Goal: Task Accomplishment & Management: Manage account settings

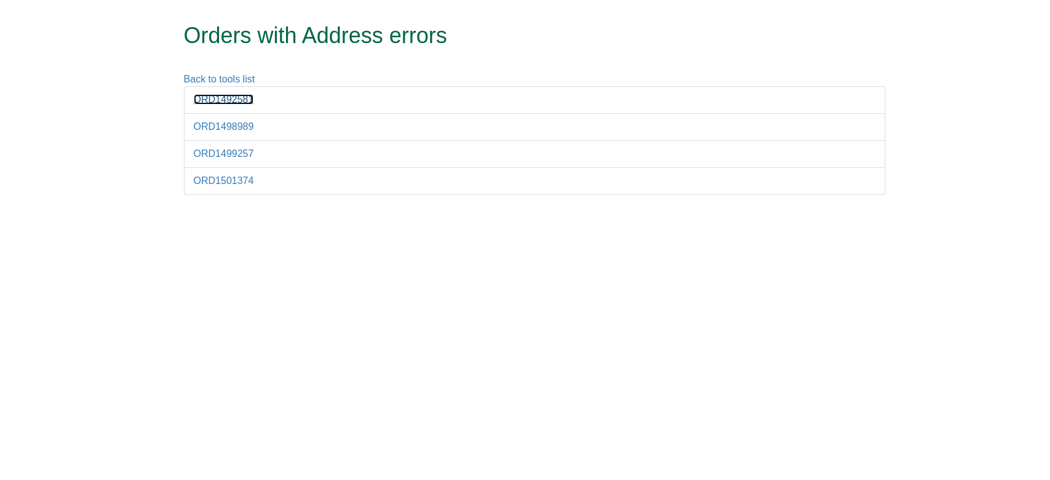
click at [230, 103] on link "ORD1492581" at bounding box center [224, 99] width 60 height 10
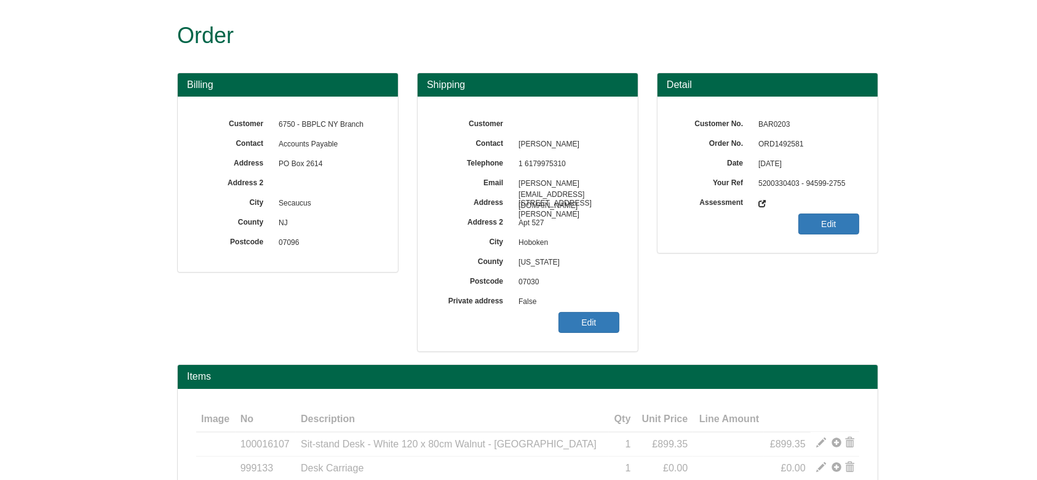
click at [780, 140] on span "ORD1492581" at bounding box center [805, 145] width 107 height 20
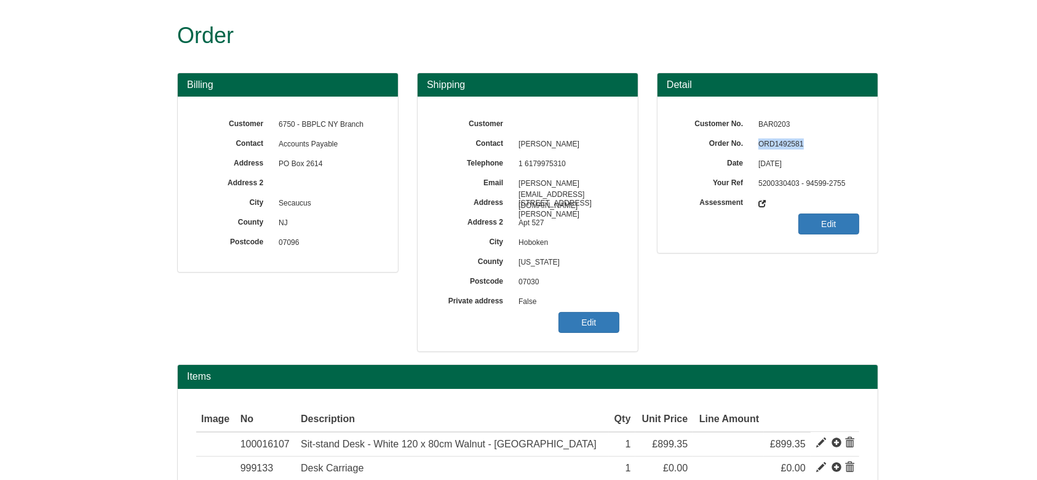
click at [780, 140] on span "ORD1492581" at bounding box center [805, 145] width 107 height 20
copy span "ORD1492581"
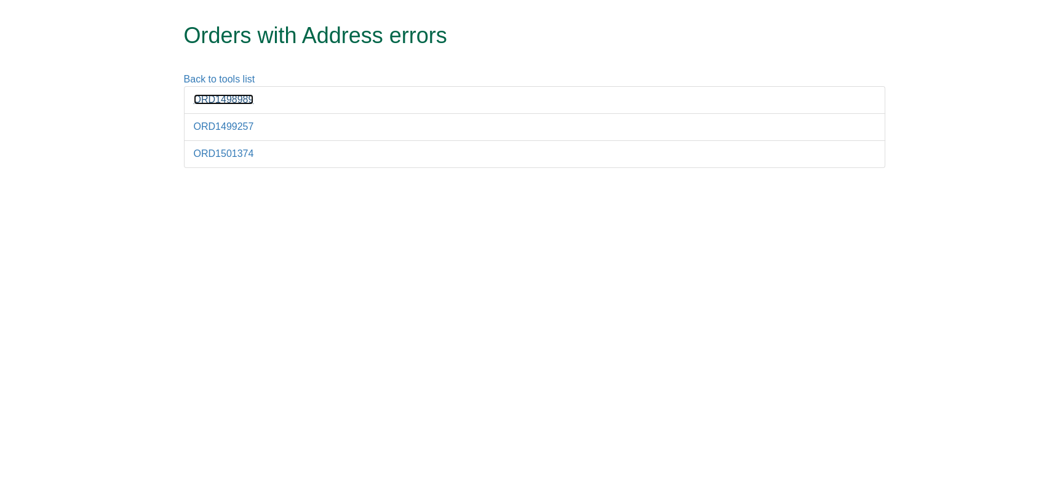
click at [228, 99] on link "ORD1498989" at bounding box center [224, 99] width 60 height 10
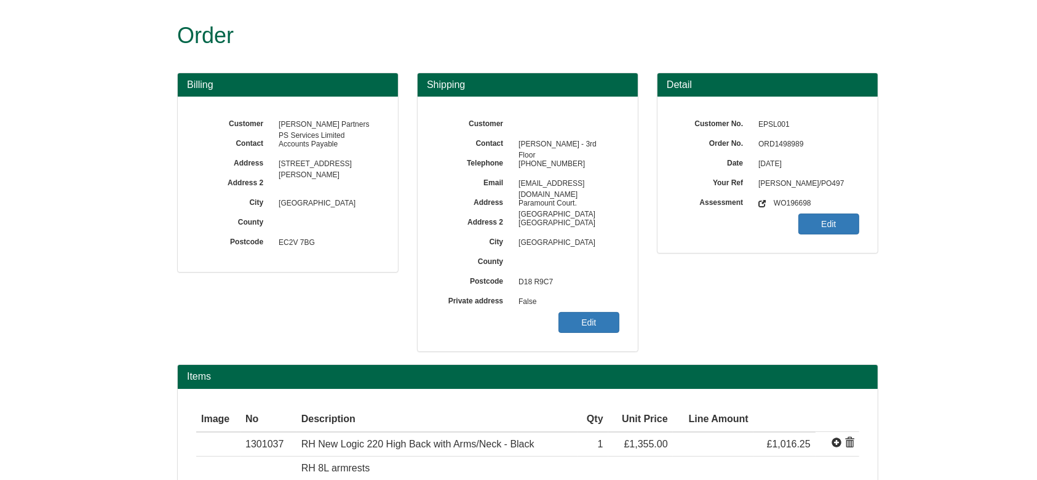
click at [772, 145] on span "ORD1498989" at bounding box center [805, 145] width 107 height 20
copy span "ORD1498989"
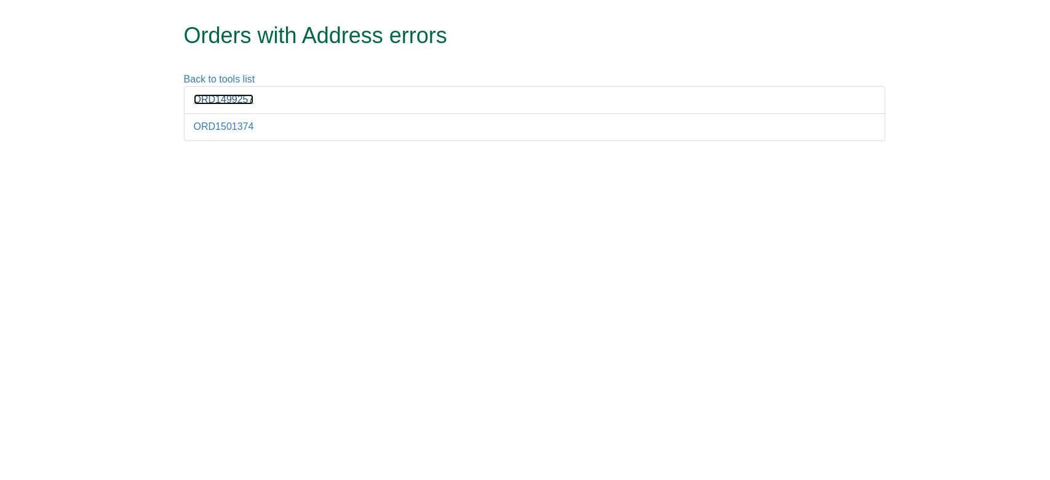
click at [223, 103] on link "ORD1499257" at bounding box center [224, 99] width 60 height 10
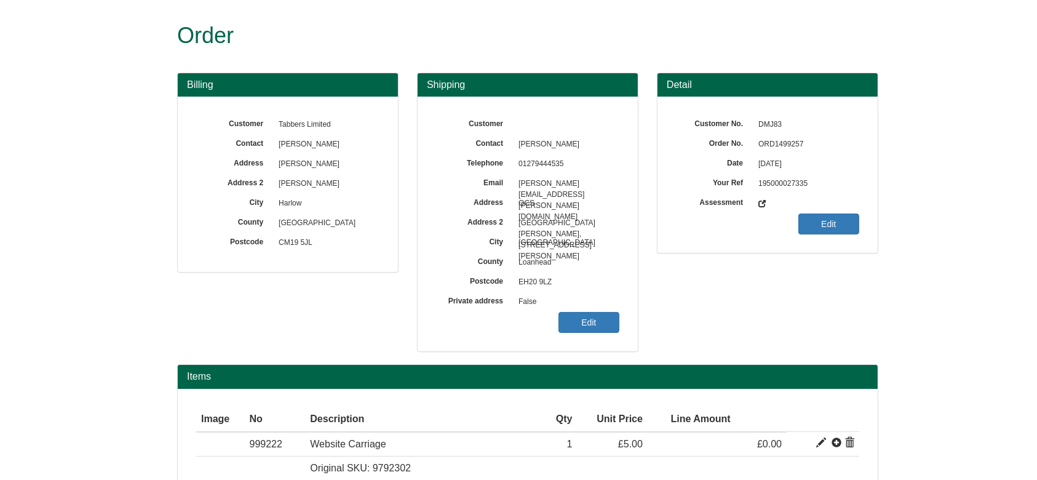
click at [777, 149] on span "ORD1499257" at bounding box center [805, 145] width 107 height 20
copy span "ORD1499257"
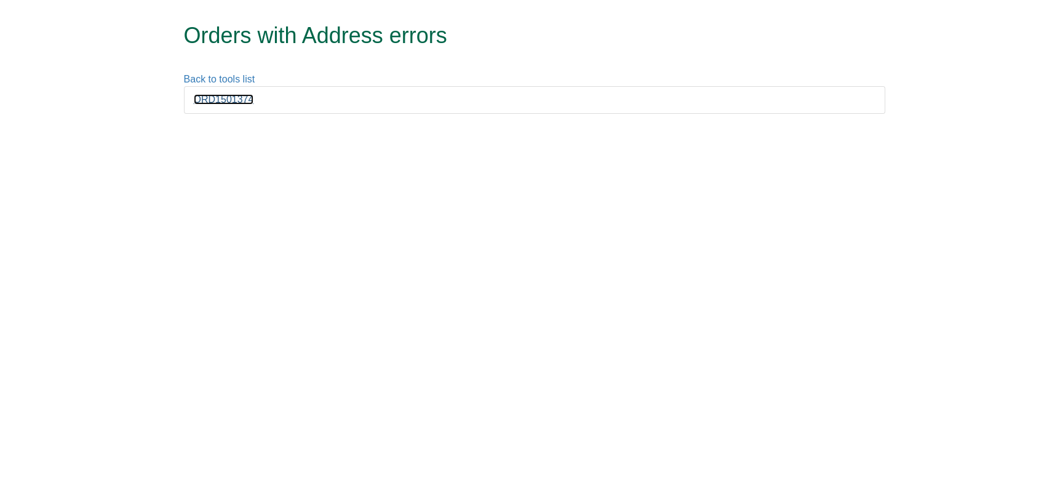
click at [232, 95] on link "ORD1501374" at bounding box center [224, 99] width 60 height 10
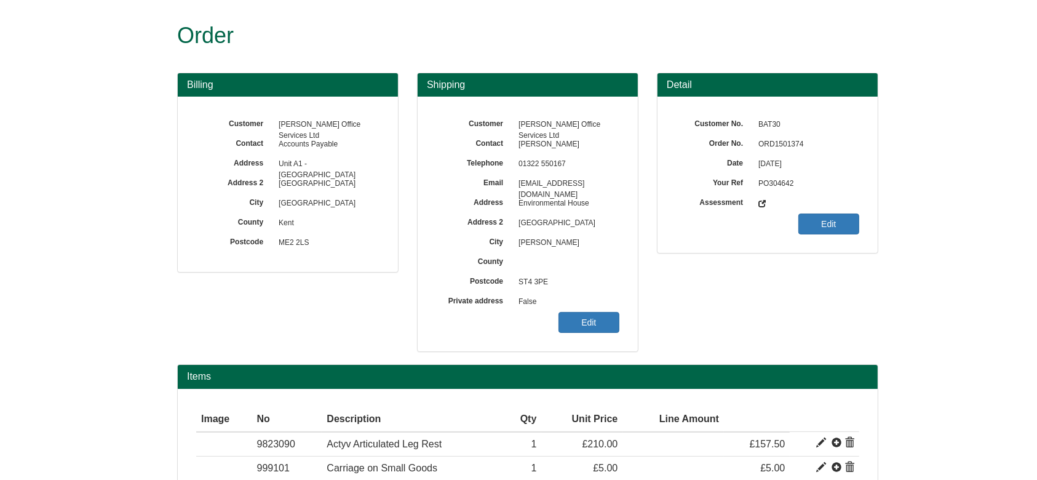
click at [775, 150] on span "ORD1501374" at bounding box center [805, 145] width 107 height 20
copy span "ORD1501374"
click at [598, 317] on link "Edit" at bounding box center [588, 322] width 61 height 21
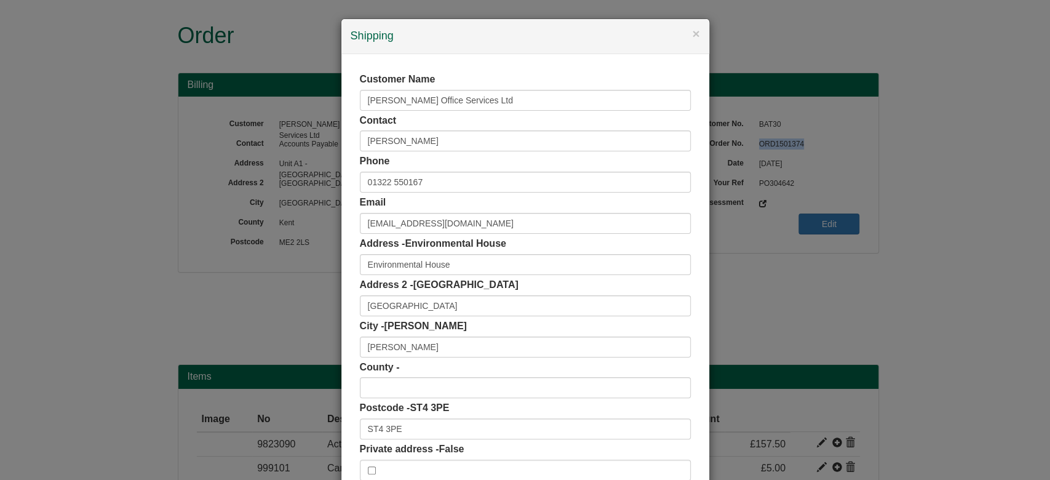
scroll to position [77, 0]
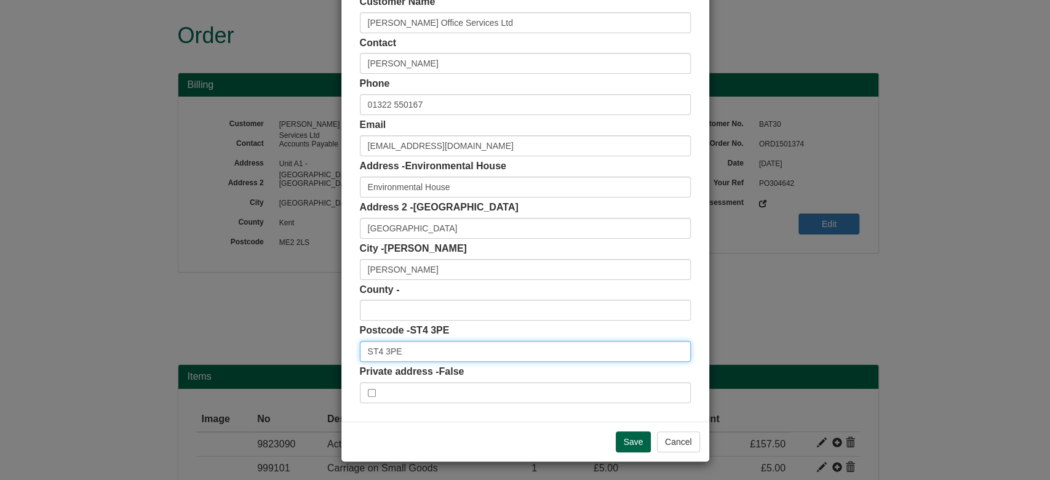
click at [468, 357] on input "ST4 3PE" at bounding box center [525, 351] width 331 height 21
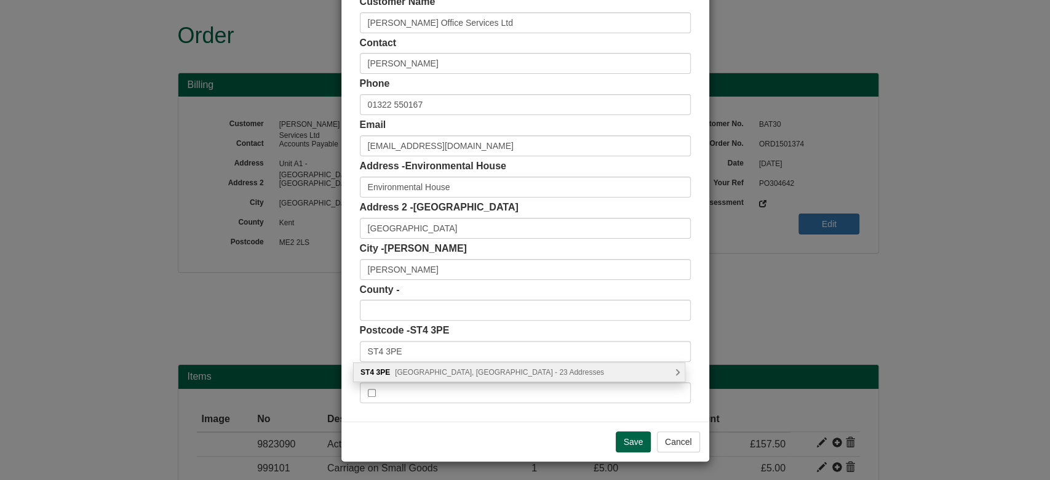
click at [482, 368] on span "Galveston Grove, Stoke-on-Trent - 23 Addresses" at bounding box center [499, 372] width 209 height 9
type input "ST4 3PE"
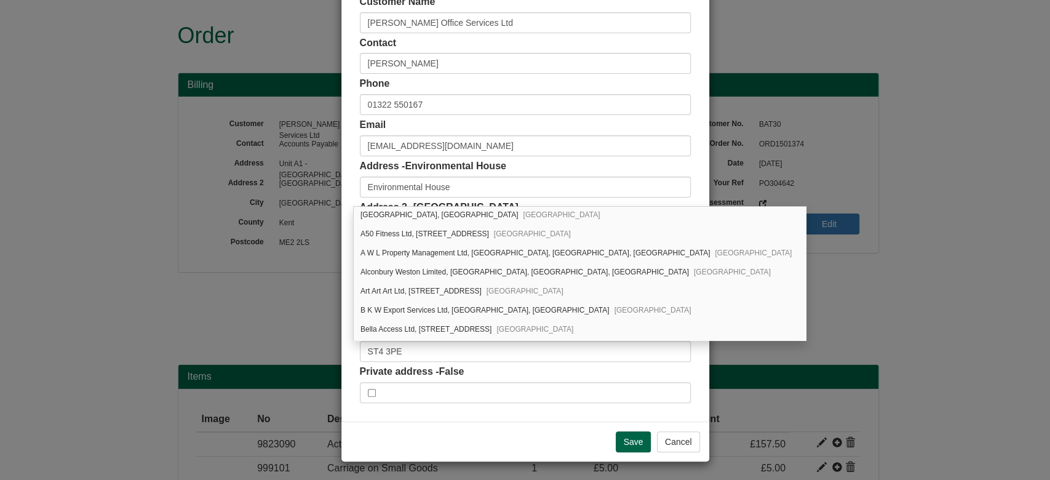
scroll to position [0, 0]
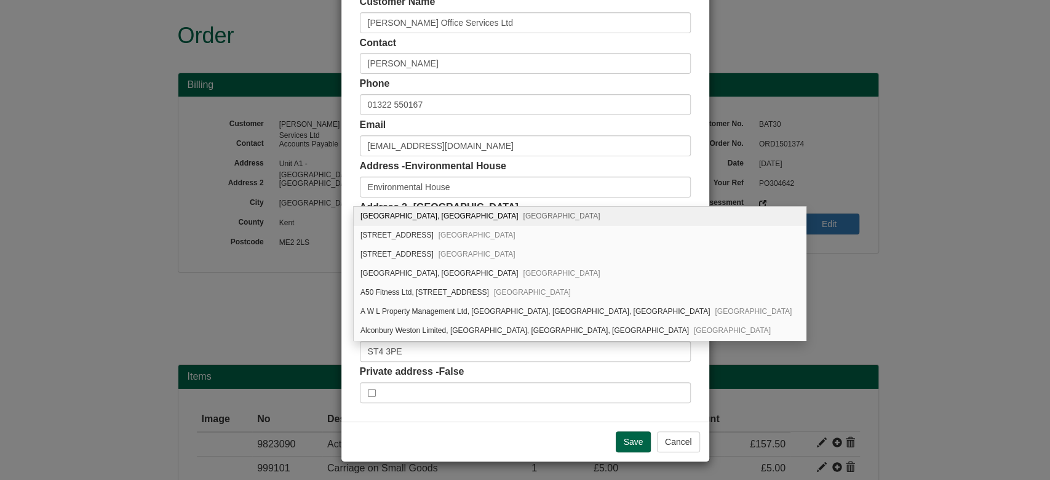
click at [616, 218] on div "Environmental House, Galveston Grove Stoke-on-Trent, ST4 3PE" at bounding box center [580, 216] width 452 height 19
type input "Environmental House"
type input "[GEOGRAPHIC_DATA]"
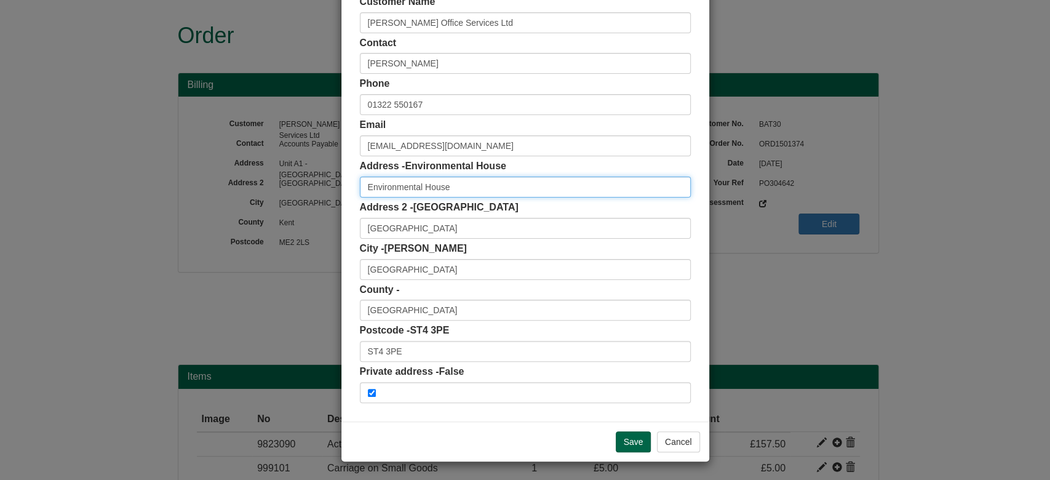
drag, startPoint x: 462, startPoint y: 180, endPoint x: 266, endPoint y: 182, distance: 195.5
click at [266, 182] on div "× Shipping Customer Name Bates Office Services Ltd Contact Mark Garside Phone 0…" at bounding box center [525, 240] width 1050 height 480
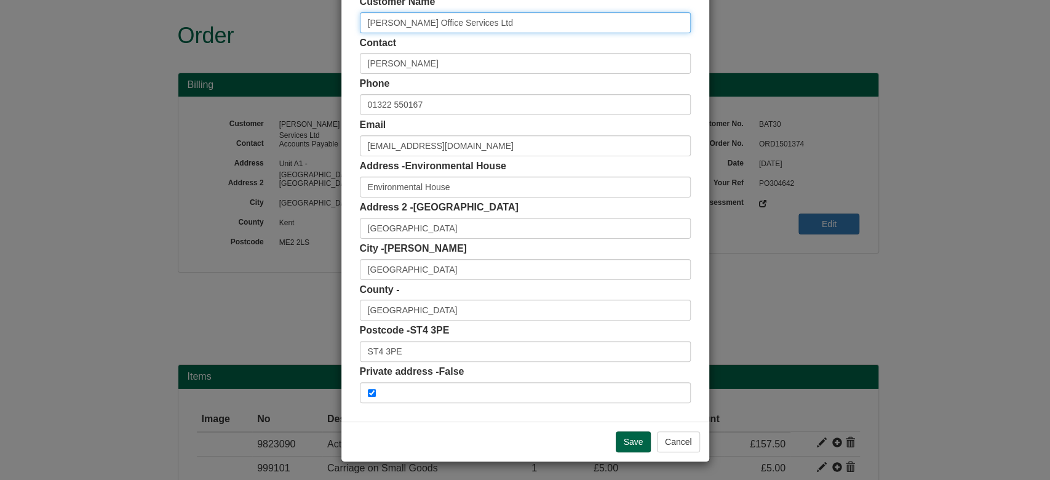
scroll to position [57, 0]
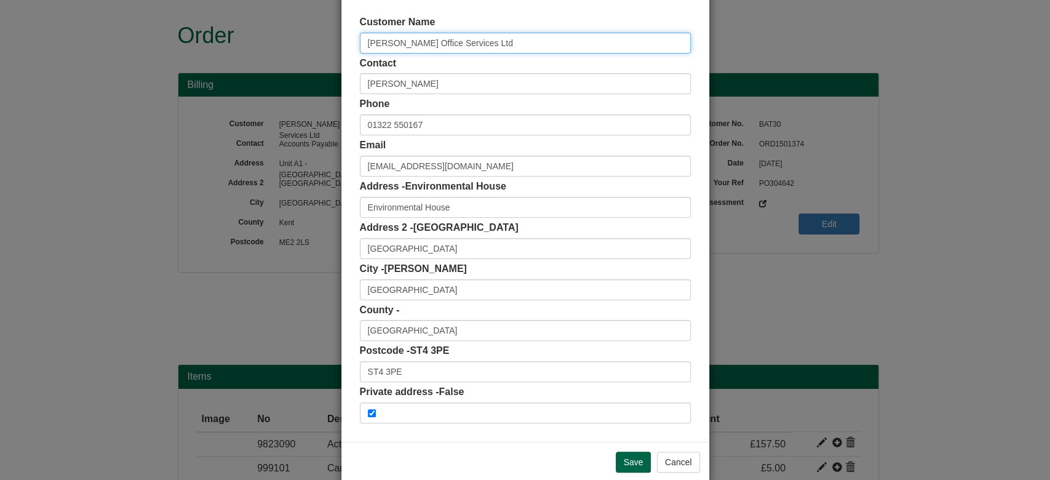
drag, startPoint x: 483, startPoint y: 12, endPoint x: 259, endPoint y: 12, distance: 223.2
click at [259, 12] on div "× Shipping Customer Name Bates Office Services Ltd Contact Mark Garside Phone 0…" at bounding box center [525, 240] width 1050 height 480
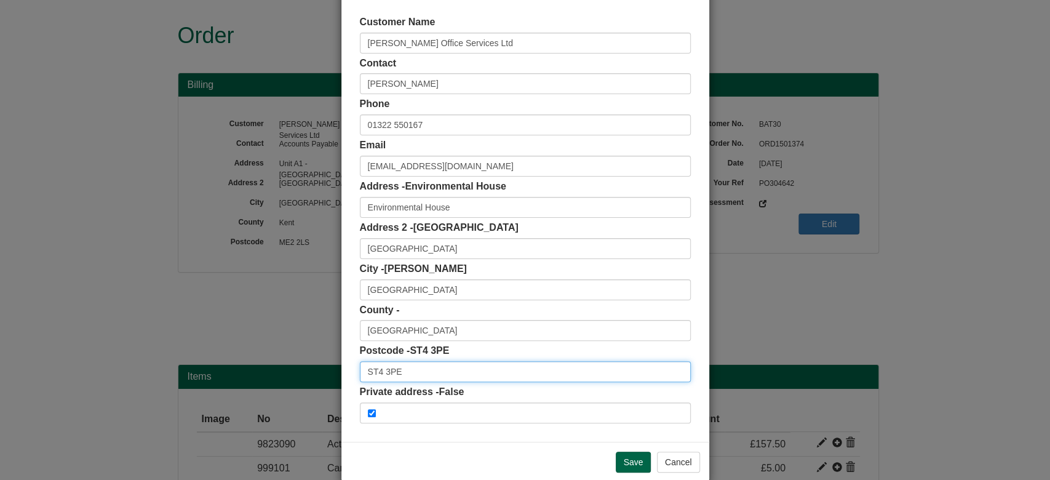
drag, startPoint x: 454, startPoint y: 371, endPoint x: 238, endPoint y: 368, distance: 216.5
click at [238, 368] on div "× Shipping Customer Name Bates Office Services Ltd Contact Mark Garside Phone 0…" at bounding box center [525, 240] width 1050 height 480
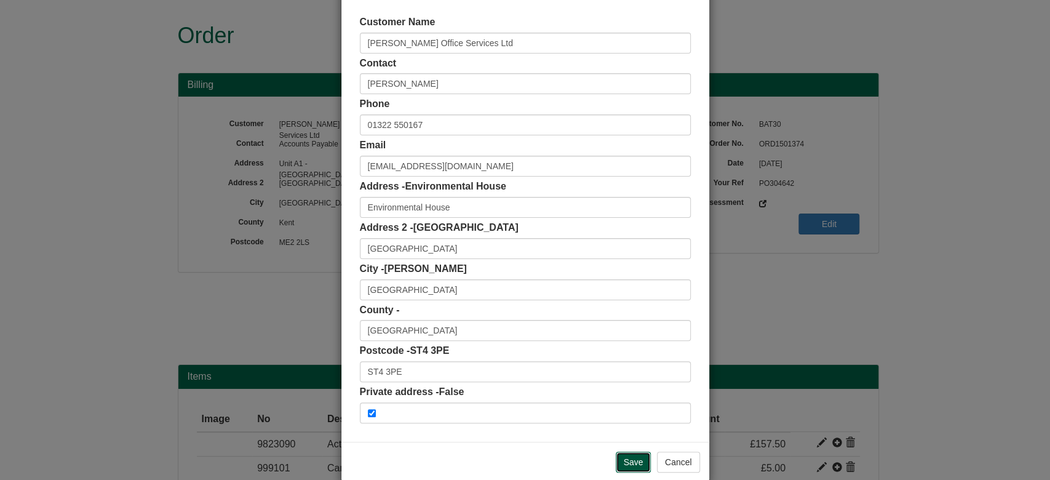
click at [627, 464] on input "Save" at bounding box center [634, 461] width 36 height 21
